Goal: Task Accomplishment & Management: Use online tool/utility

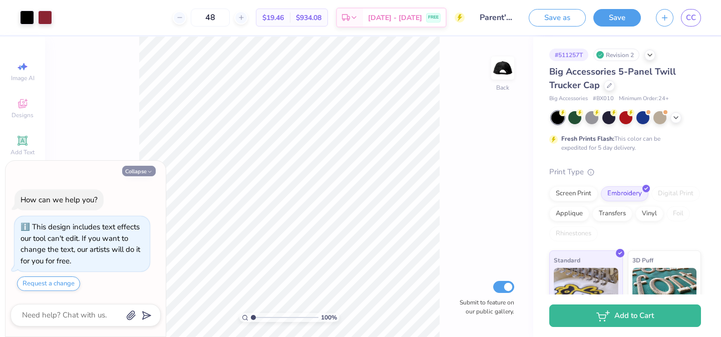
click at [147, 174] on icon "button" at bounding box center [150, 172] width 6 height 6
type textarea "x"
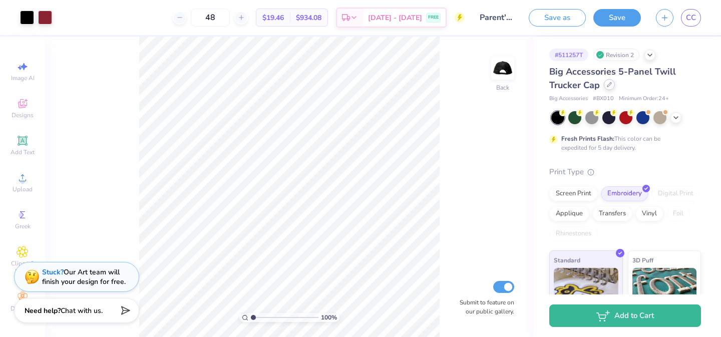
click at [610, 87] on icon at bounding box center [609, 84] width 5 height 5
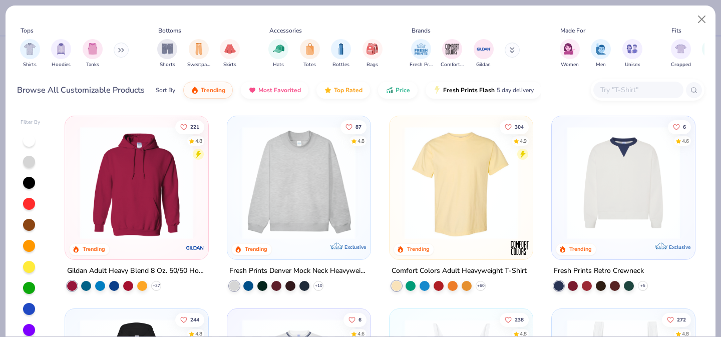
click at [631, 94] on input "text" at bounding box center [638, 90] width 77 height 12
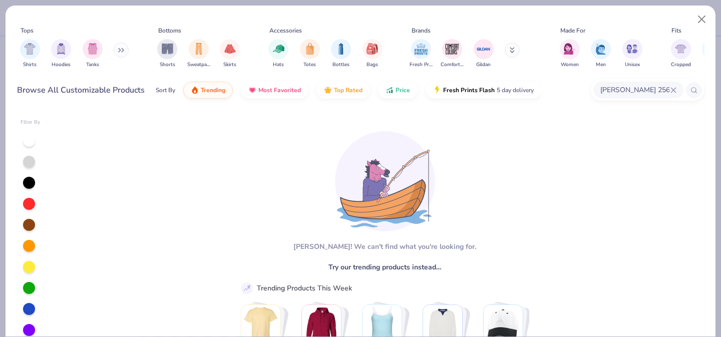
click at [656, 89] on input "richardson 256" at bounding box center [635, 90] width 71 height 12
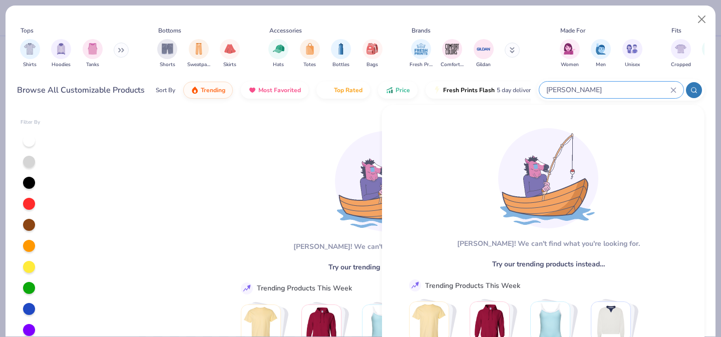
type input "richardson"
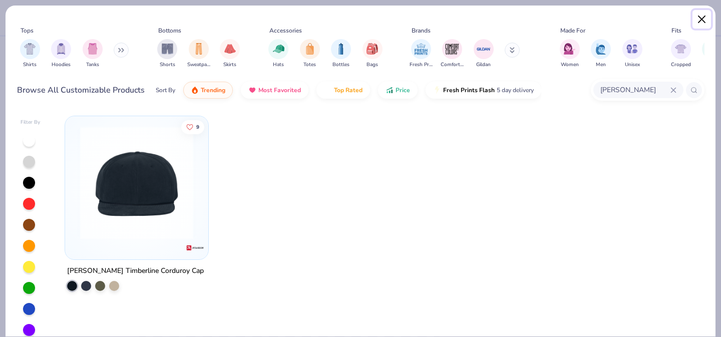
click at [701, 15] on button "Close" at bounding box center [702, 19] width 19 height 19
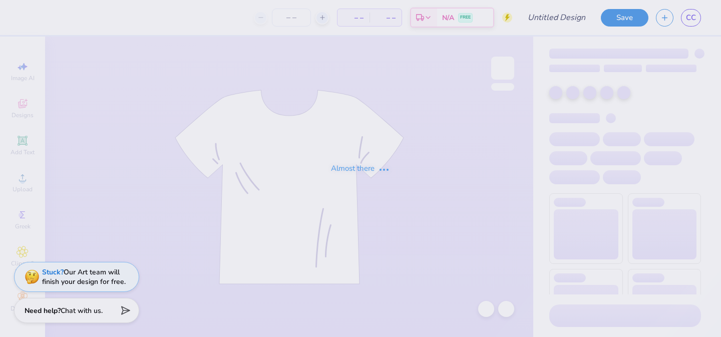
type input "Parent's Weekend"
type input "96"
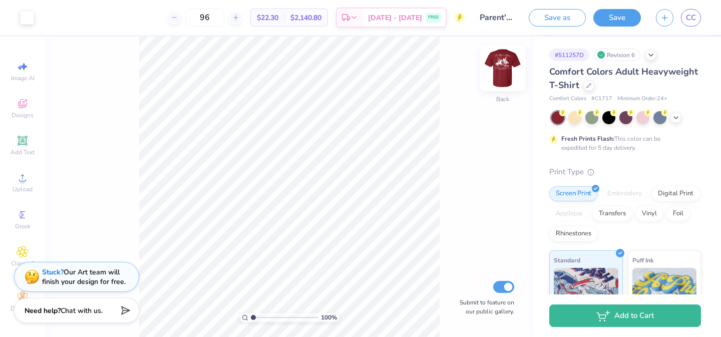
click at [501, 69] on img at bounding box center [503, 68] width 40 height 40
click at [22, 174] on icon at bounding box center [23, 178] width 12 height 12
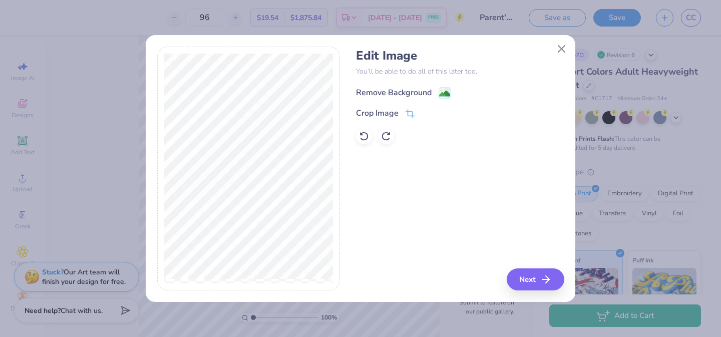
click at [413, 92] on div "Remove Background" at bounding box center [394, 93] width 76 height 12
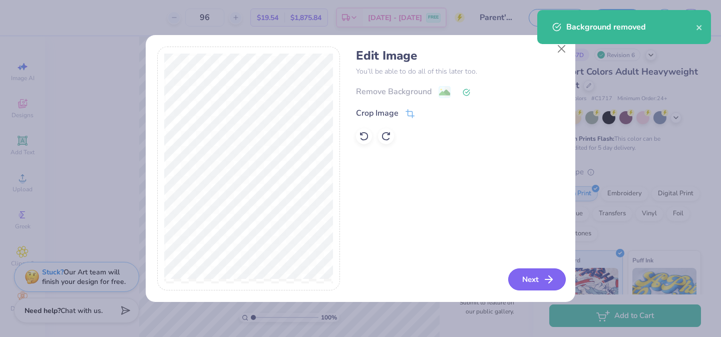
click at [532, 273] on button "Next" at bounding box center [537, 279] width 58 height 22
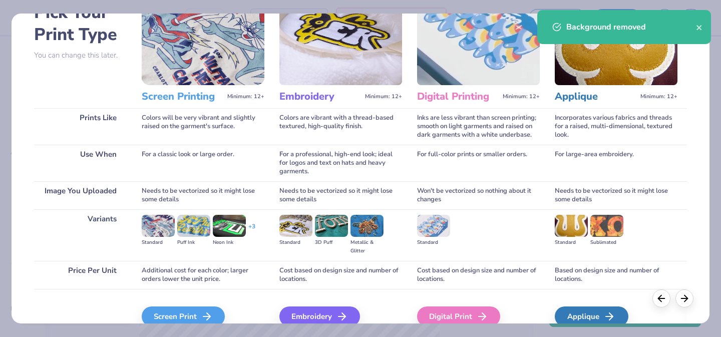
scroll to position [112, 0]
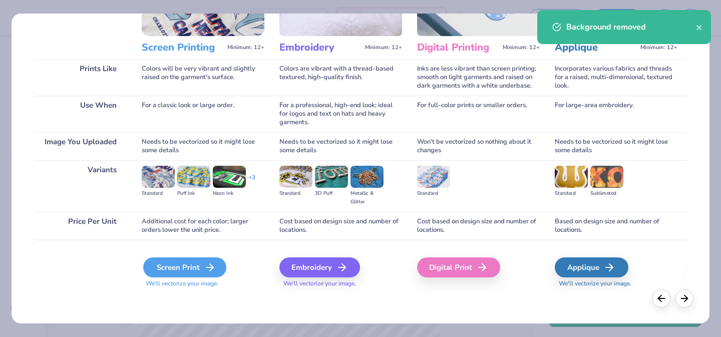
click at [199, 261] on div "Screen Print" at bounding box center [184, 267] width 83 height 20
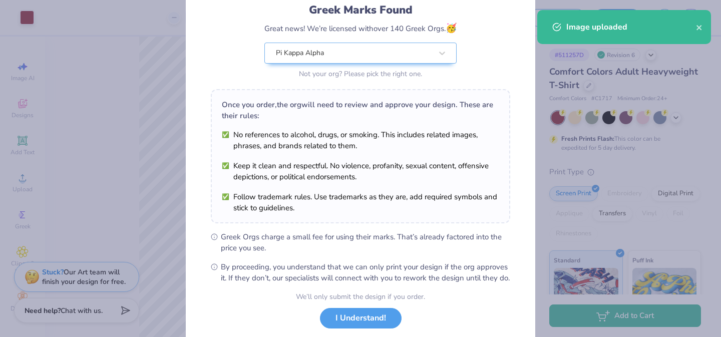
scroll to position [132, 0]
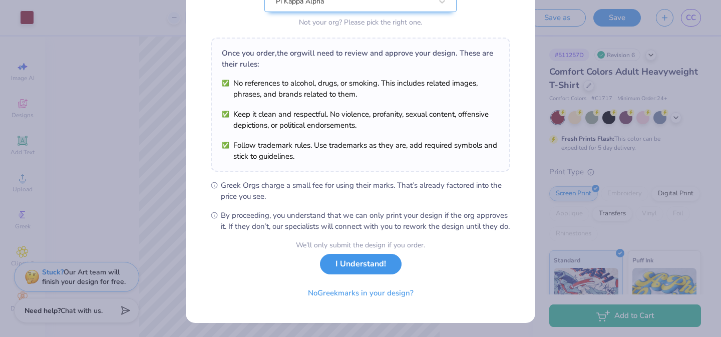
click at [375, 262] on button "I Understand!" at bounding box center [361, 264] width 82 height 21
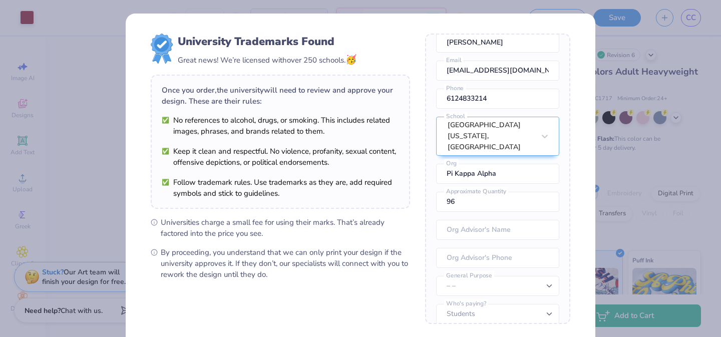
scroll to position [99, 0]
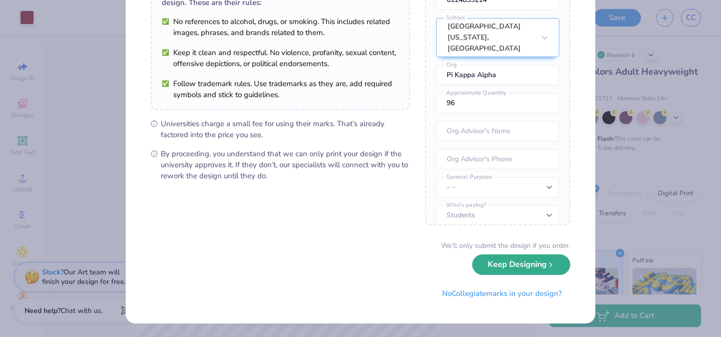
click at [540, 271] on button "Keep Designing" at bounding box center [521, 264] width 98 height 21
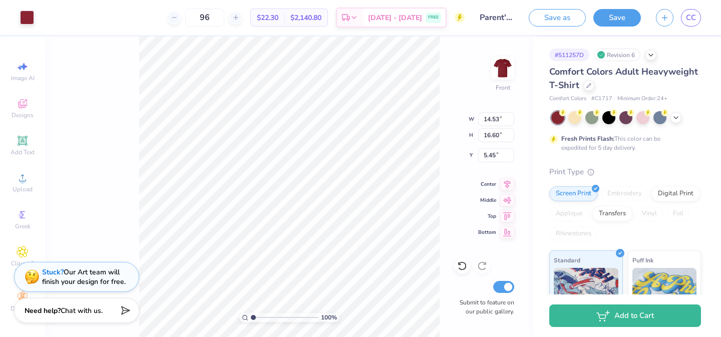
scroll to position [0, 0]
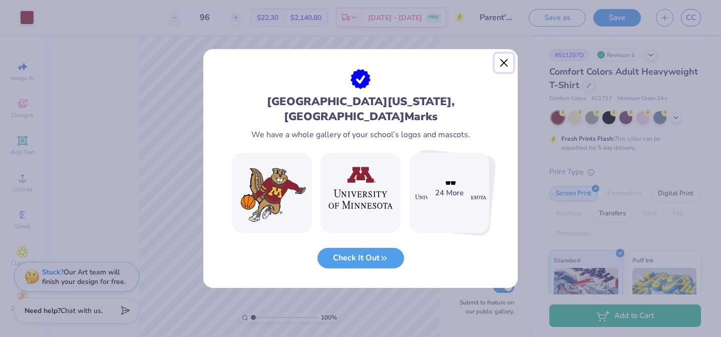
click at [509, 68] on button "Close" at bounding box center [504, 63] width 19 height 19
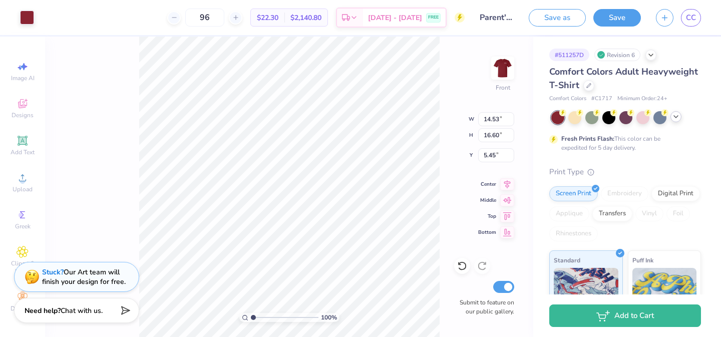
click at [678, 121] on div at bounding box center [676, 116] width 11 height 11
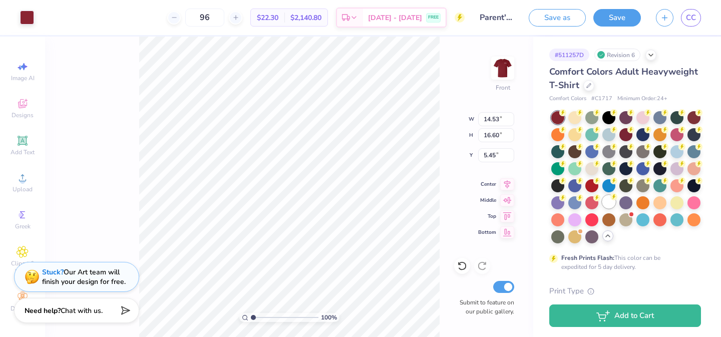
click at [609, 197] on div at bounding box center [609, 201] width 13 height 13
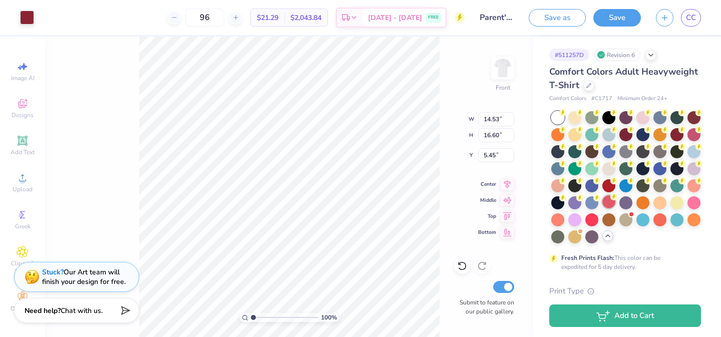
click at [609, 198] on div at bounding box center [609, 201] width 13 height 13
click at [625, 131] on div at bounding box center [626, 133] width 13 height 13
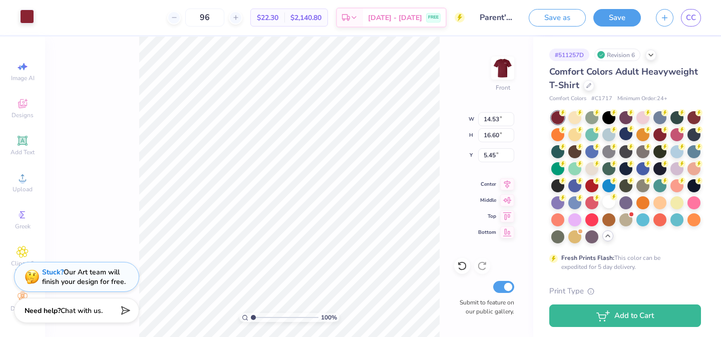
click at [25, 13] on div at bounding box center [27, 17] width 14 height 14
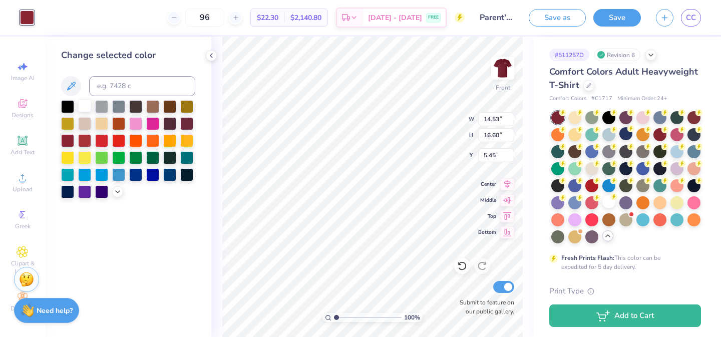
click at [83, 104] on div at bounding box center [84, 105] width 13 height 13
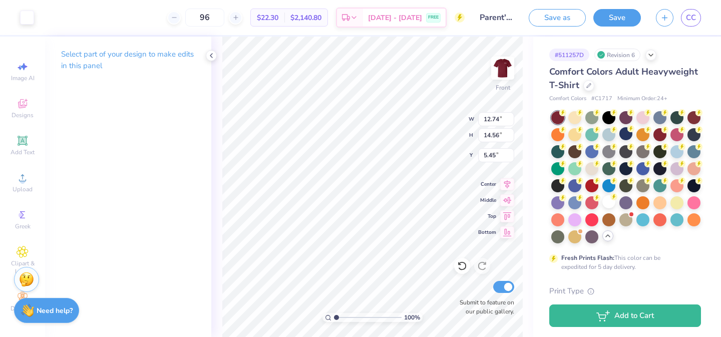
type input "12.74"
type input "14.56"
type input "3.00"
type input "11.80"
type input "13.48"
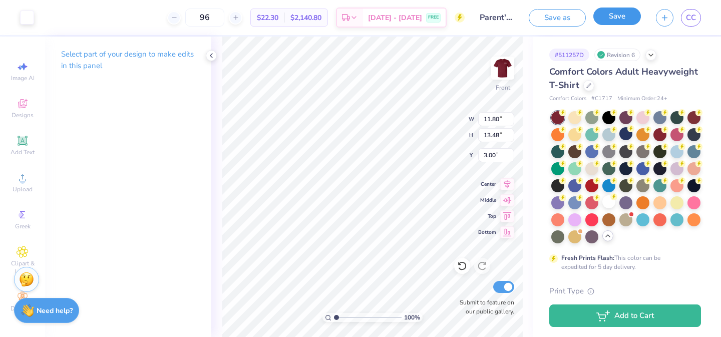
click at [625, 13] on button "Save" at bounding box center [618, 17] width 48 height 18
